Goal: Task Accomplishment & Management: Complete application form

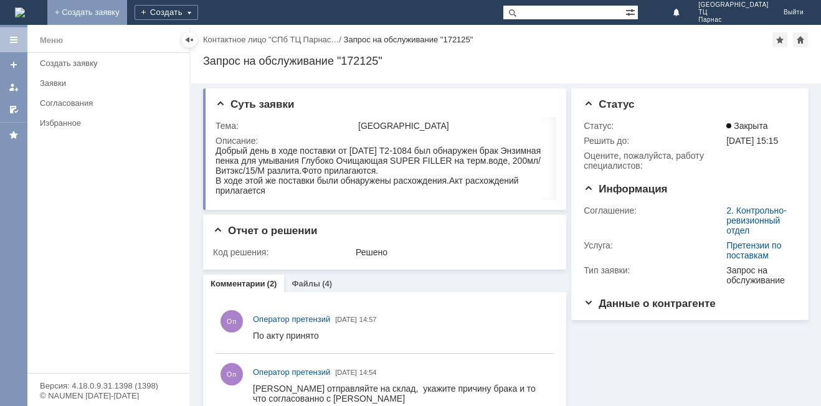
click at [127, 6] on link "+ Создать заявку" at bounding box center [87, 12] width 80 height 25
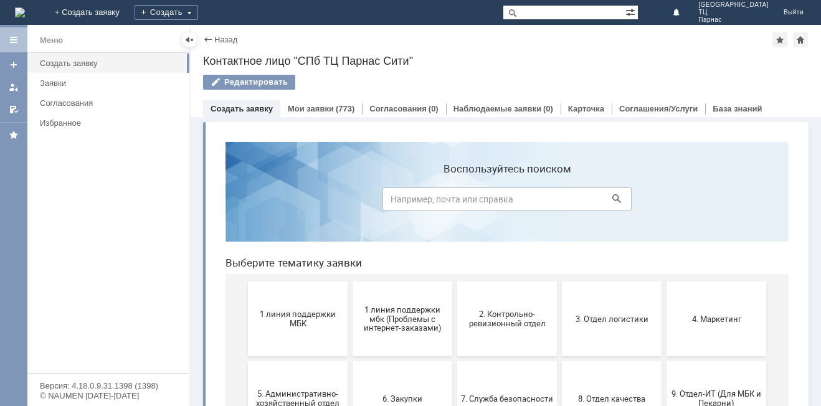
click at [523, 321] on span "2. Контрольно-ревизионный отдел" at bounding box center [507, 319] width 92 height 19
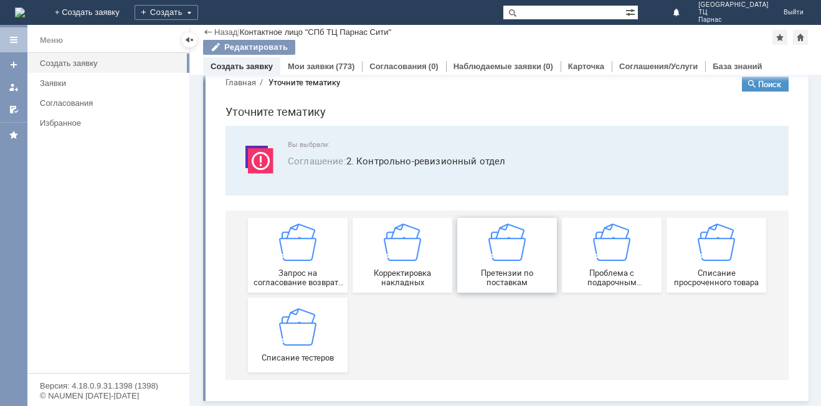
scroll to position [24, 0]
click at [725, 254] on img at bounding box center [716, 242] width 37 height 37
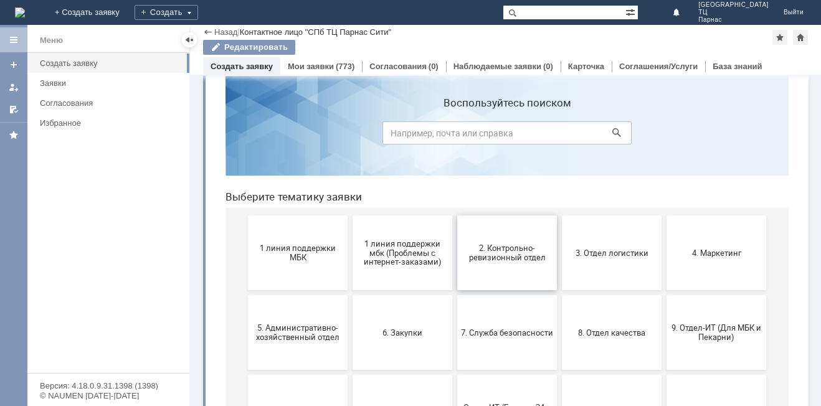
click at [490, 243] on button "2. Контрольно-ревизионный отдел" at bounding box center [507, 253] width 100 height 75
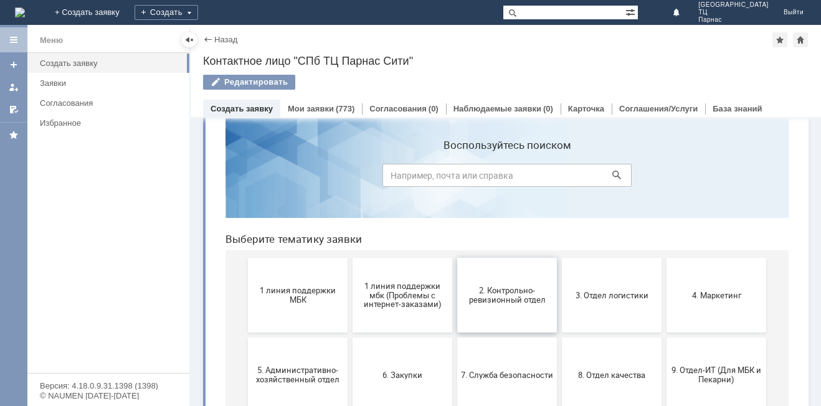
scroll to position [0, 0]
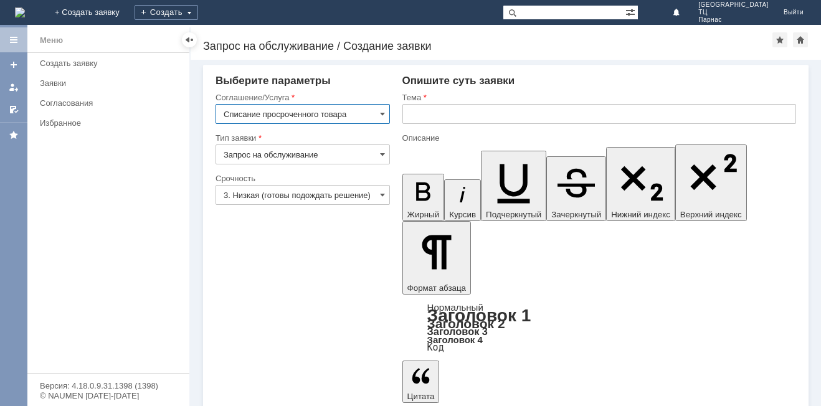
click at [422, 112] on input "text" at bounding box center [599, 114] width 394 height 20
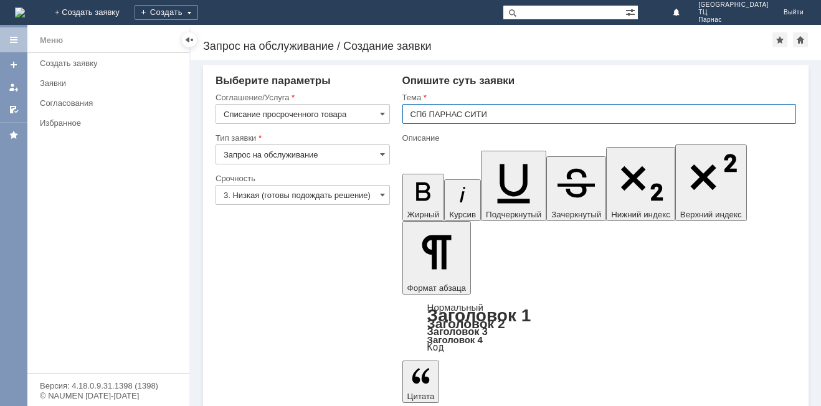
type input "СПб ПАРНАС СИТИ"
